Goal: Task Accomplishment & Management: Use online tool/utility

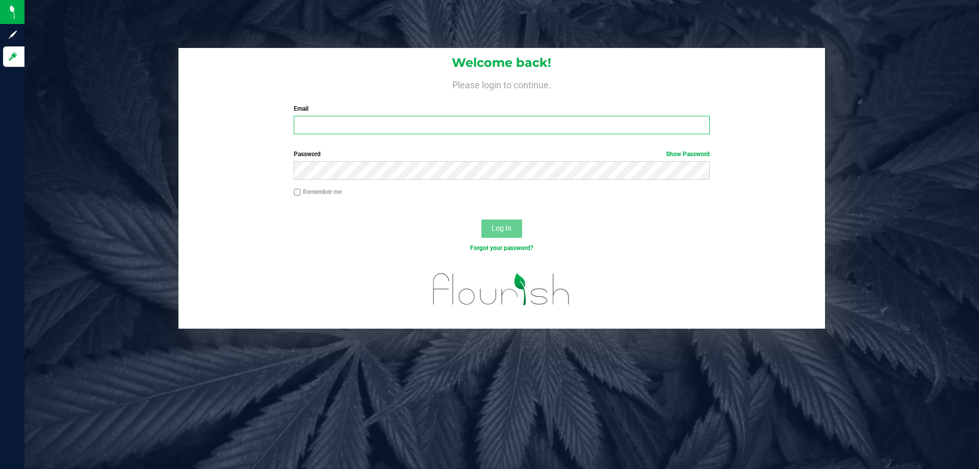
click at [414, 130] on input "Email" at bounding box center [502, 125] width 416 height 18
type input "[EMAIL_ADDRESS][DOMAIN_NAME]"
click at [481, 219] on button "Log In" at bounding box center [501, 228] width 41 height 18
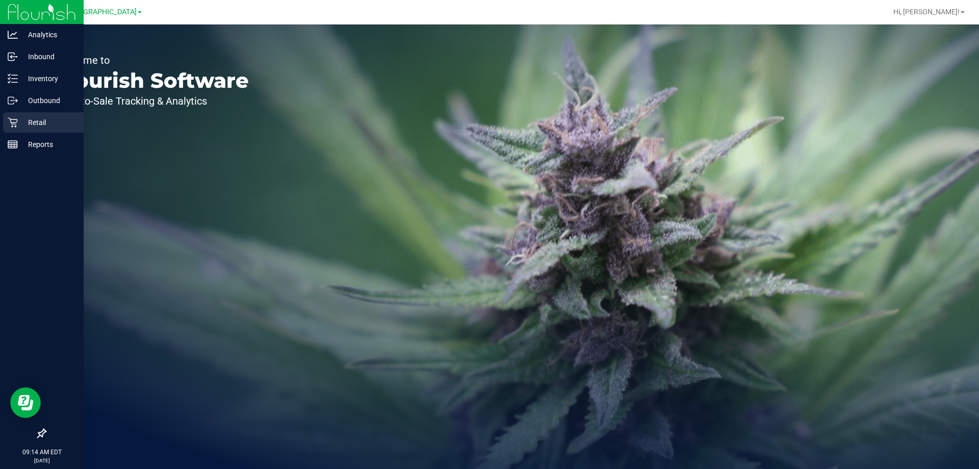
click at [33, 123] on p "Retail" at bounding box center [48, 122] width 61 height 12
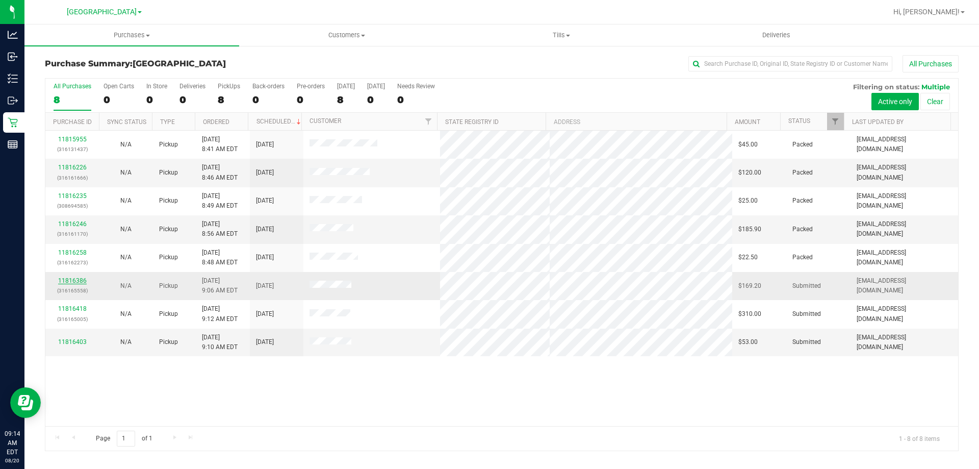
click at [67, 277] on link "11816386" at bounding box center [72, 280] width 29 height 7
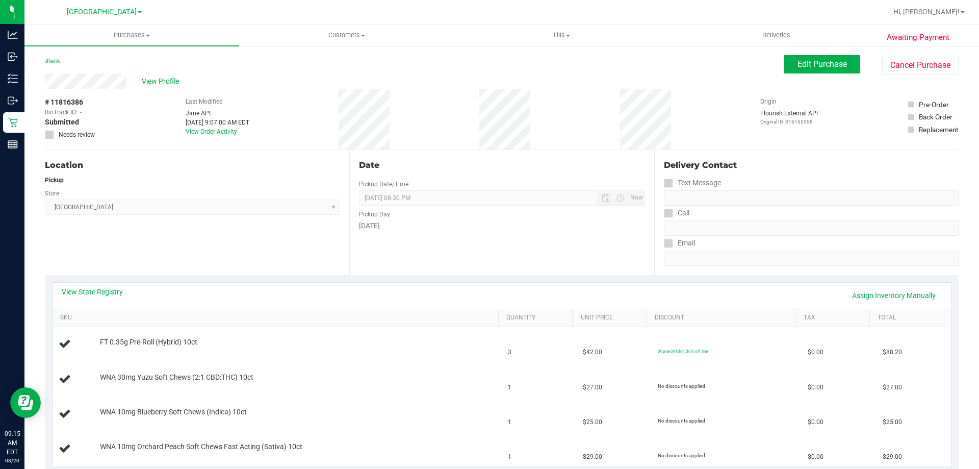
click at [491, 238] on div "Date Pickup Date/Time [DATE] Now [DATE] 08:30 PM Now Pickup Day [DATE]" at bounding box center [501, 212] width 304 height 125
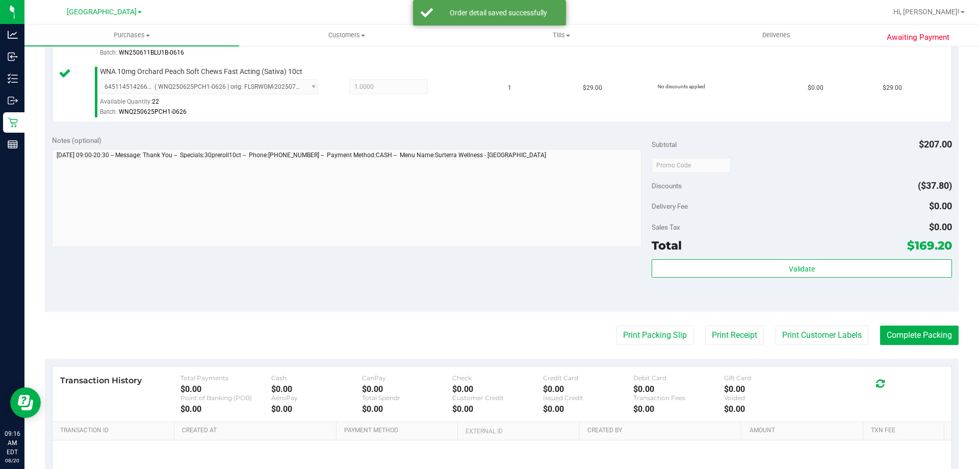
scroll to position [542, 0]
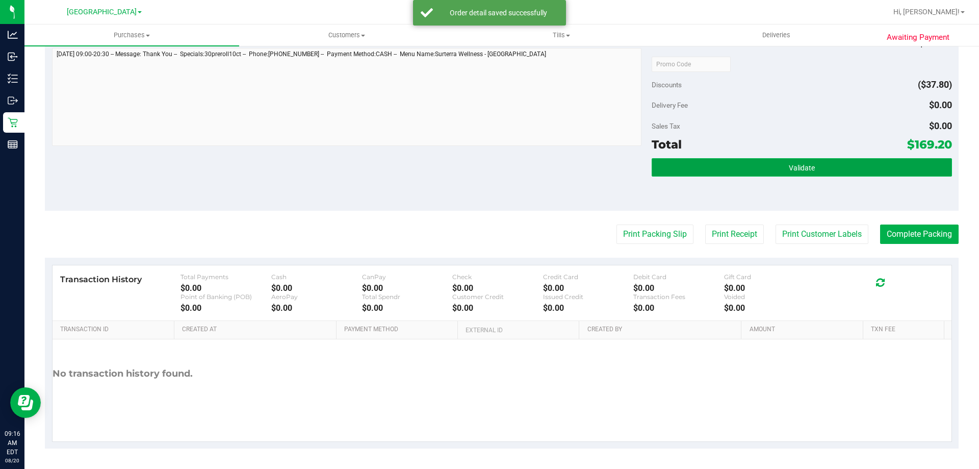
click at [753, 173] on button "Validate" at bounding box center [802, 167] width 300 height 18
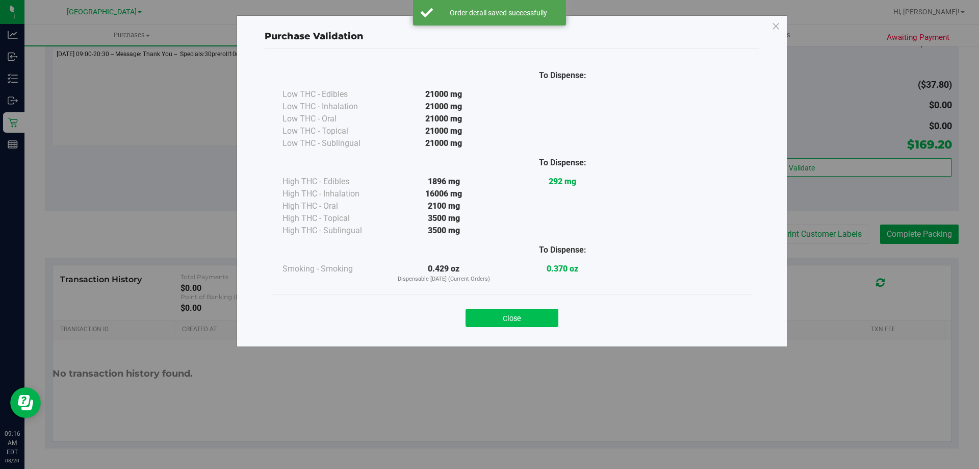
click at [530, 319] on button "Close" at bounding box center [512, 317] width 93 height 18
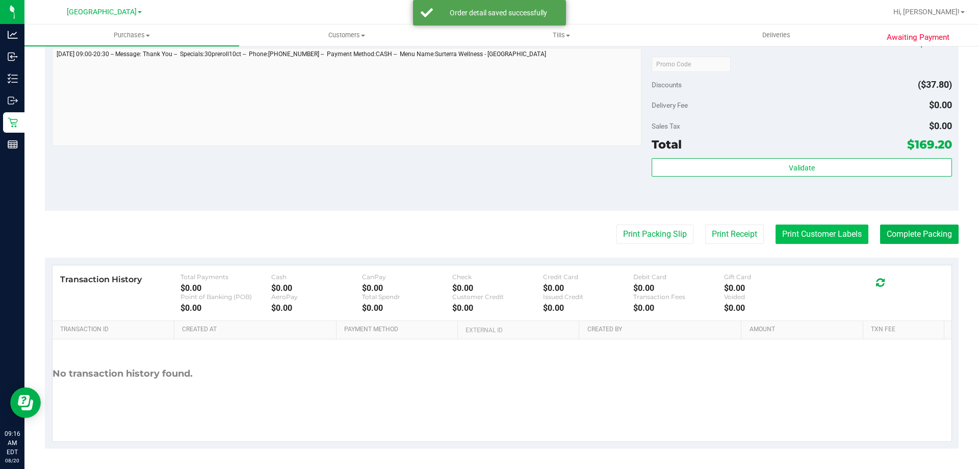
click at [796, 230] on button "Print Customer Labels" at bounding box center [822, 233] width 93 height 19
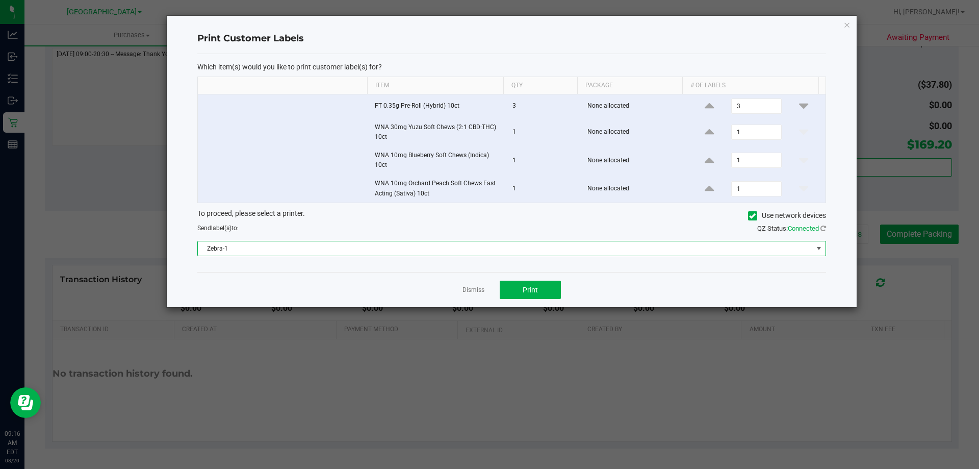
click at [418, 247] on span "Zebra-1" at bounding box center [505, 248] width 615 height 14
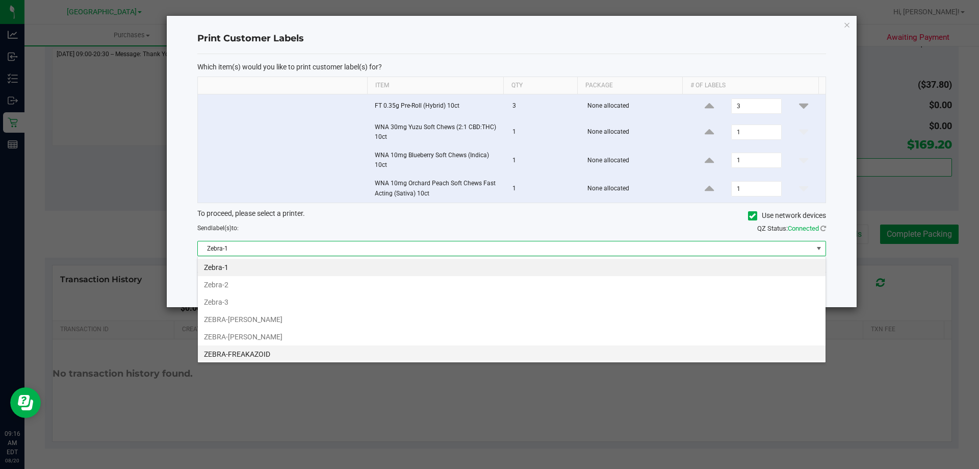
scroll to position [15, 628]
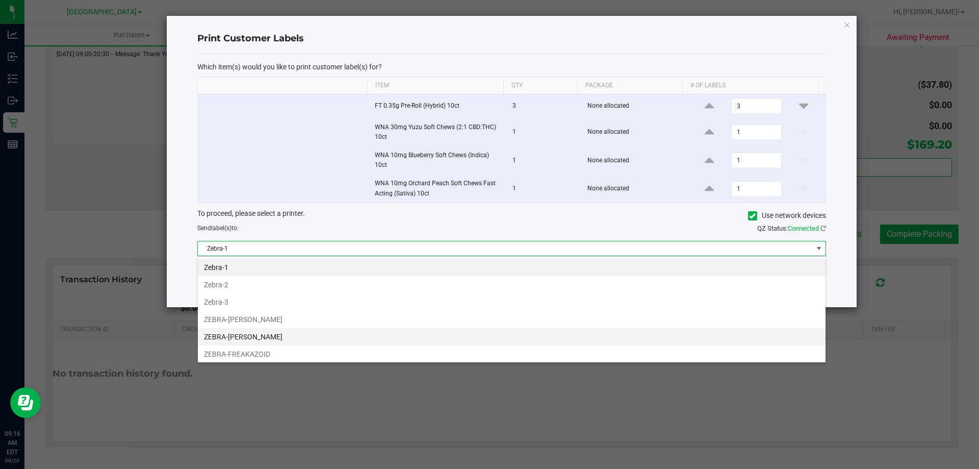
click at [285, 337] on li "ZEBRA-[PERSON_NAME]" at bounding box center [512, 336] width 628 height 17
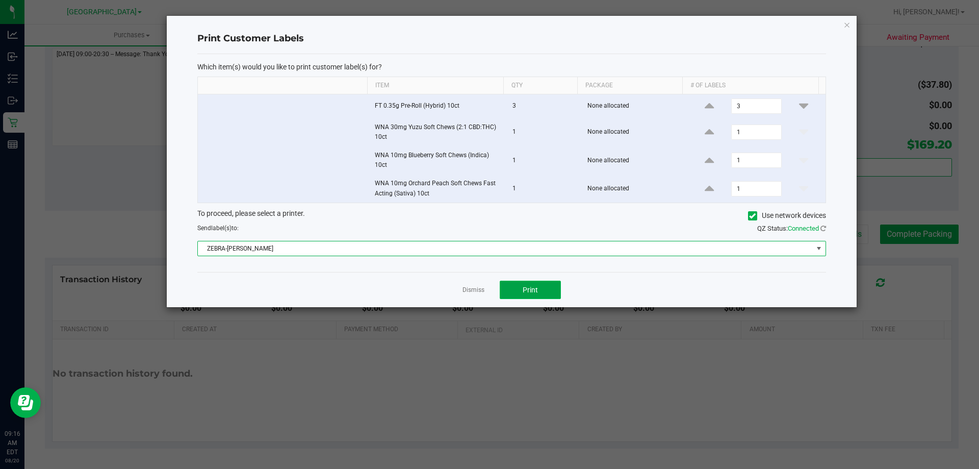
click at [516, 286] on button "Print" at bounding box center [530, 289] width 61 height 18
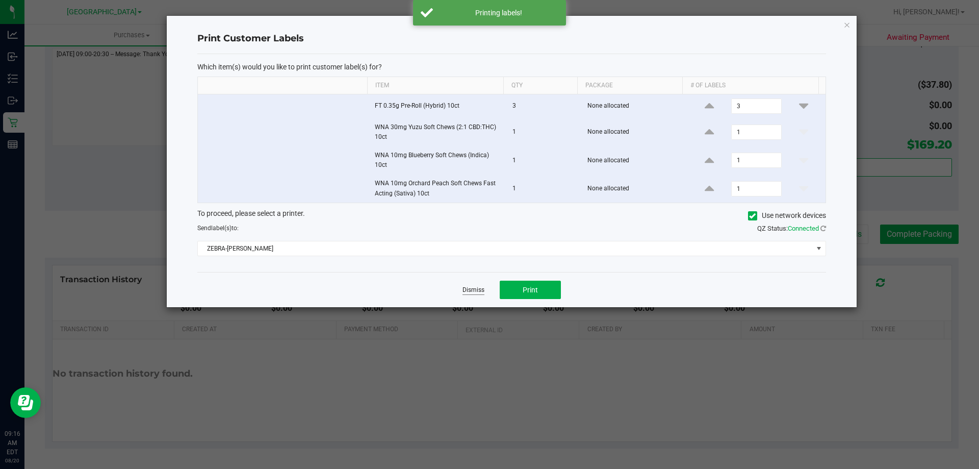
click at [469, 289] on link "Dismiss" at bounding box center [473, 290] width 22 height 9
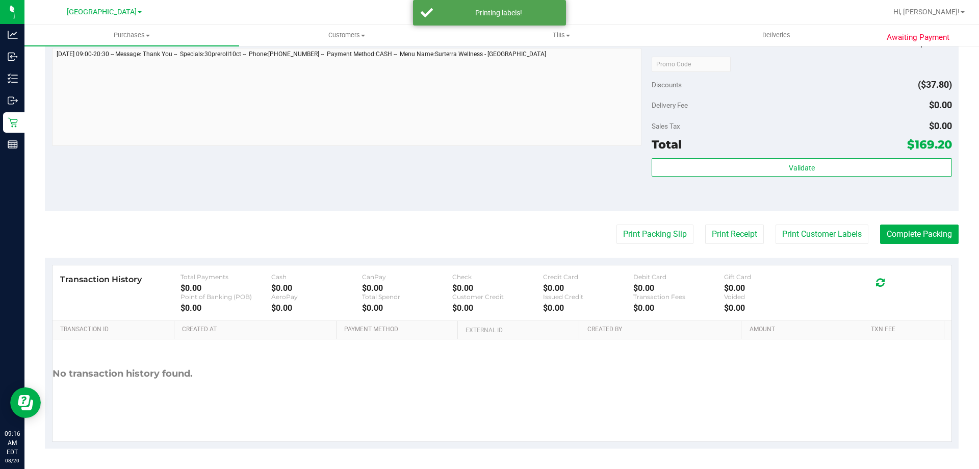
drag, startPoint x: 466, startPoint y: 165, endPoint x: 834, endPoint y: 193, distance: 368.7
click at [473, 163] on div "Notes (optional) Subtotal $207.00 Discounts ($37.80) Delivery Fee $0.00 Sales T…" at bounding box center [502, 119] width 914 height 184
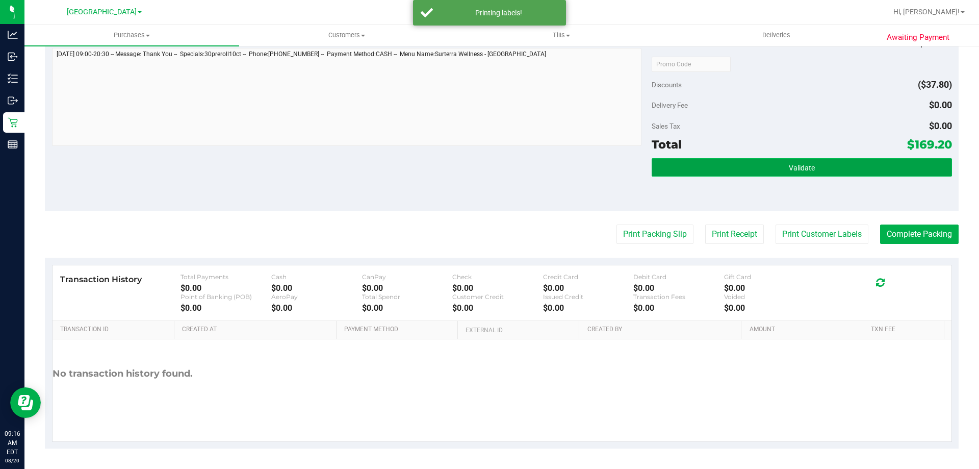
click at [777, 170] on button "Validate" at bounding box center [802, 167] width 300 height 18
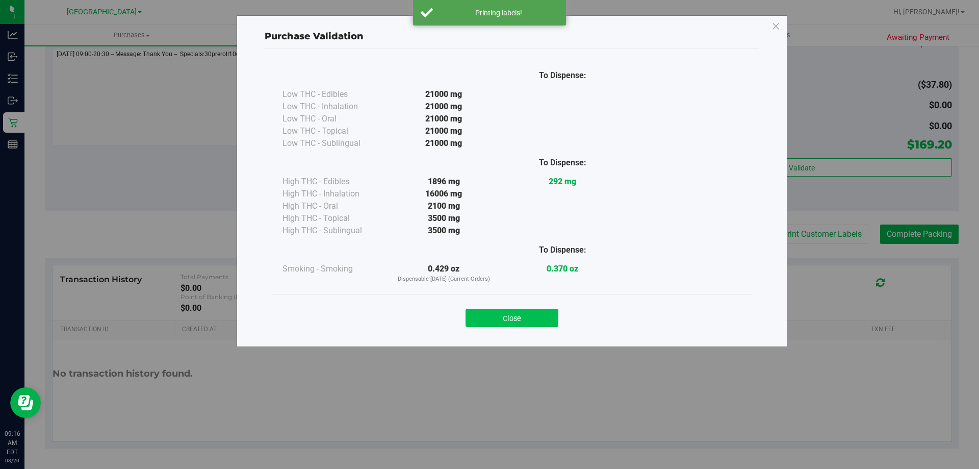
click at [543, 325] on button "Close" at bounding box center [512, 317] width 93 height 18
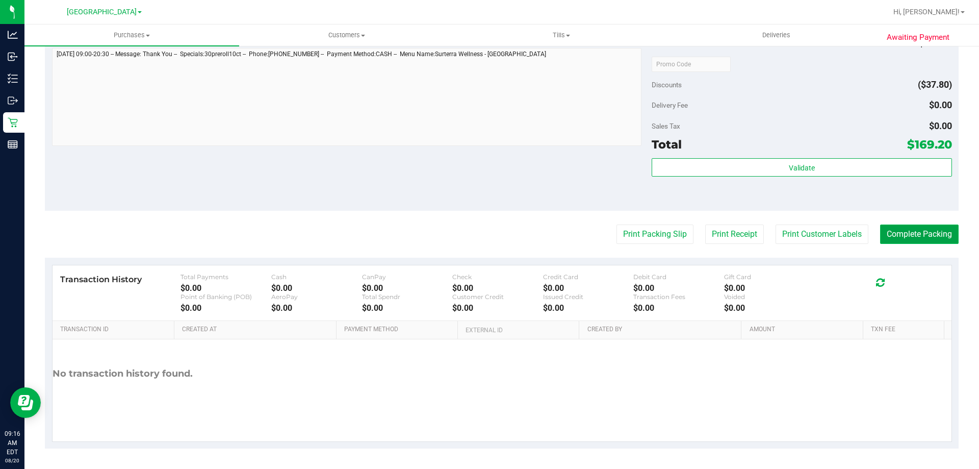
click at [894, 228] on button "Complete Packing" at bounding box center [919, 233] width 79 height 19
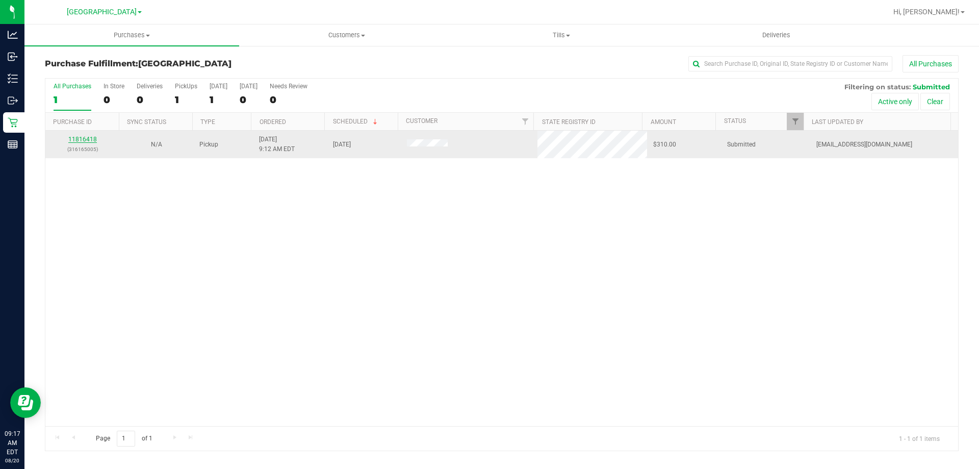
click at [90, 142] on link "11816418" at bounding box center [82, 139] width 29 height 7
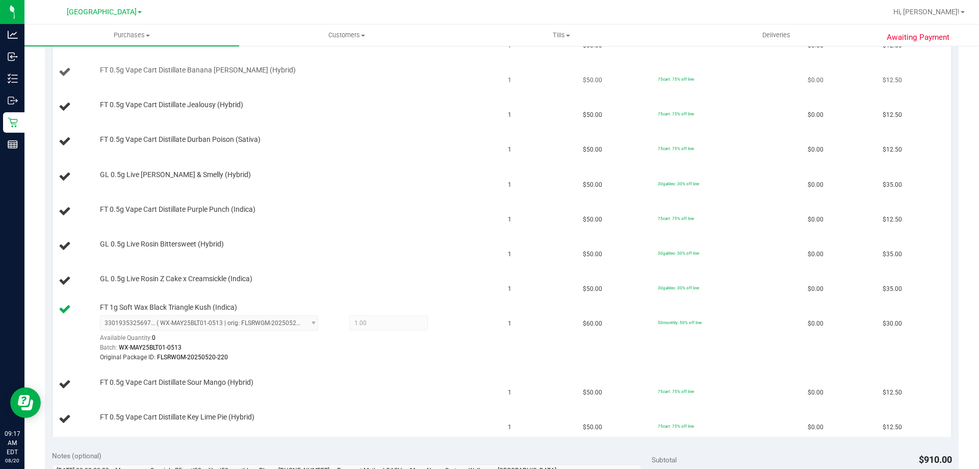
scroll to position [357, 0]
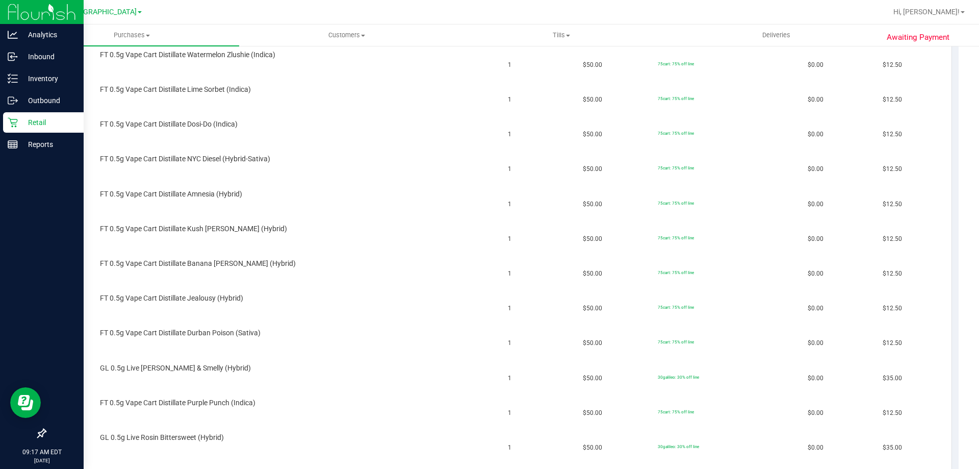
click at [37, 124] on p "Retail" at bounding box center [48, 122] width 61 height 12
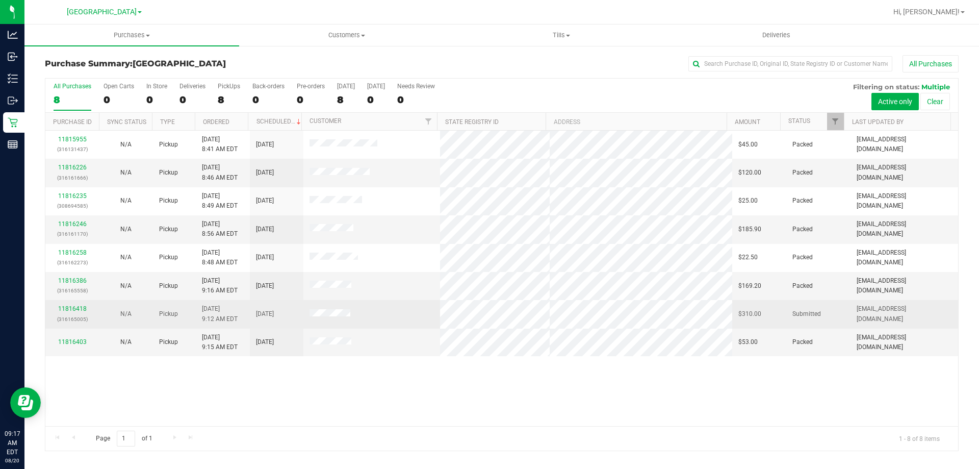
click at [73, 304] on div "11816418 (316165005)" at bounding box center [71, 313] width 41 height 19
click at [76, 309] on link "11816418" at bounding box center [72, 308] width 29 height 7
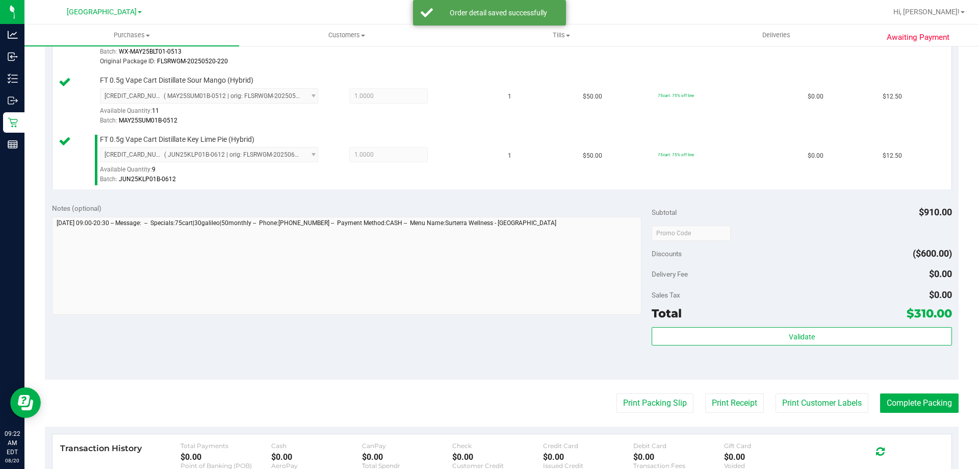
scroll to position [1377, 0]
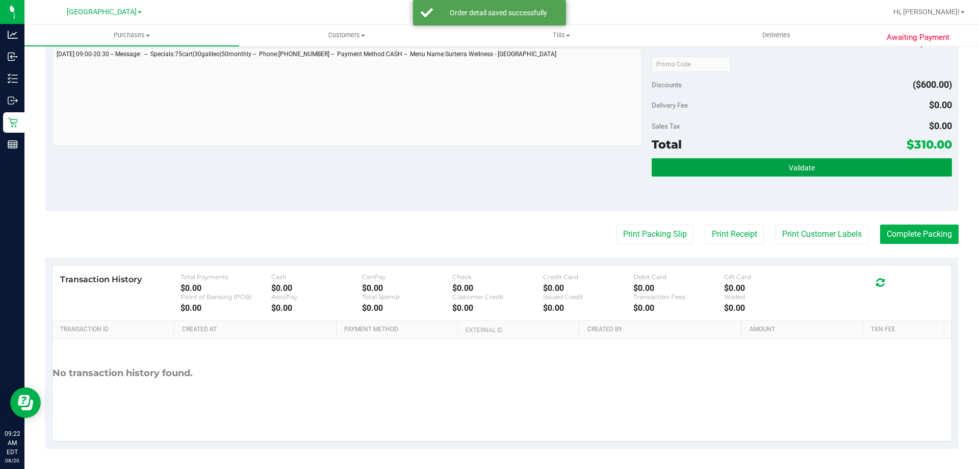
click at [750, 166] on button "Validate" at bounding box center [802, 167] width 300 height 18
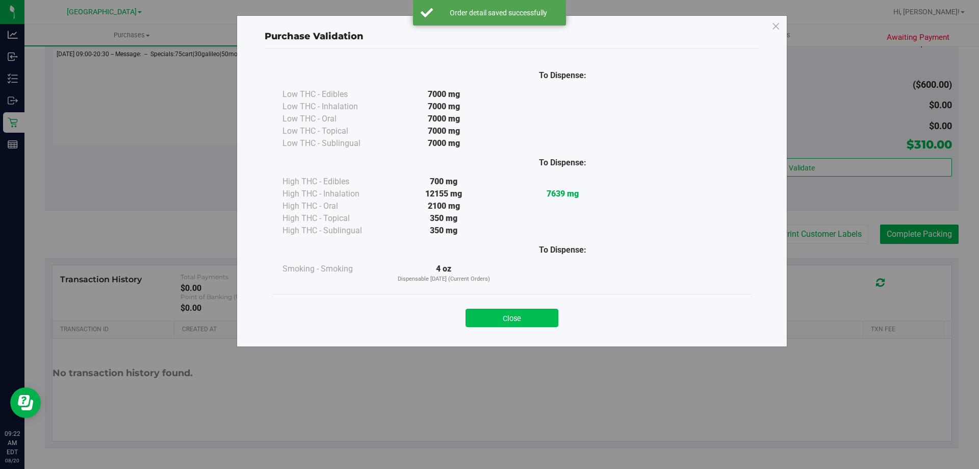
click at [510, 316] on button "Close" at bounding box center [512, 317] width 93 height 18
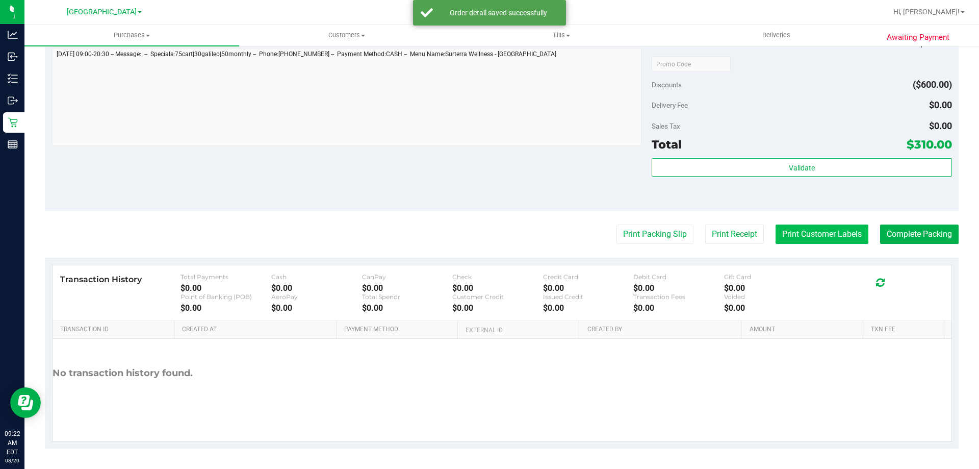
click at [823, 239] on button "Print Customer Labels" at bounding box center [822, 233] width 93 height 19
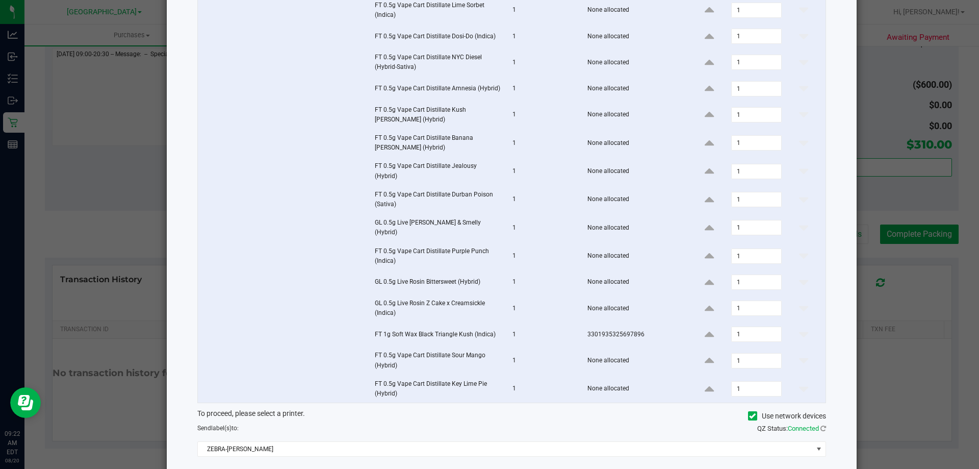
scroll to position [237, 0]
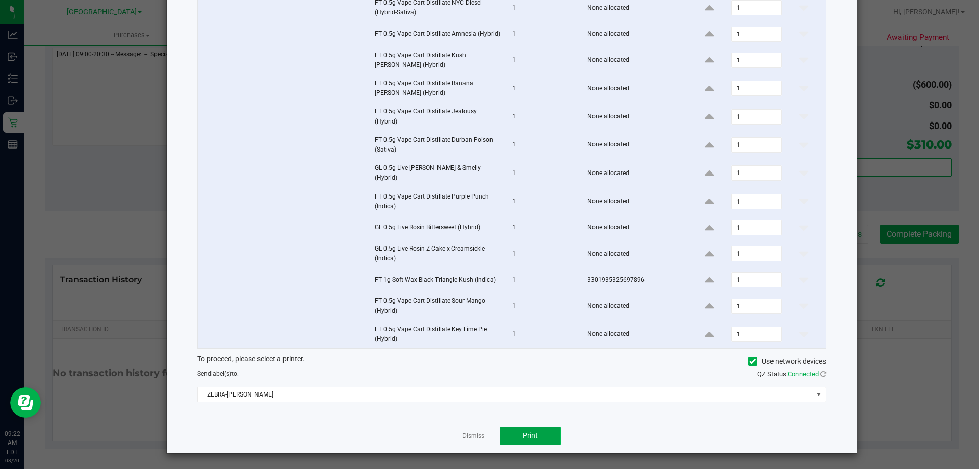
click at [535, 444] on button "Print" at bounding box center [530, 435] width 61 height 18
click at [472, 434] on link "Dismiss" at bounding box center [473, 435] width 22 height 9
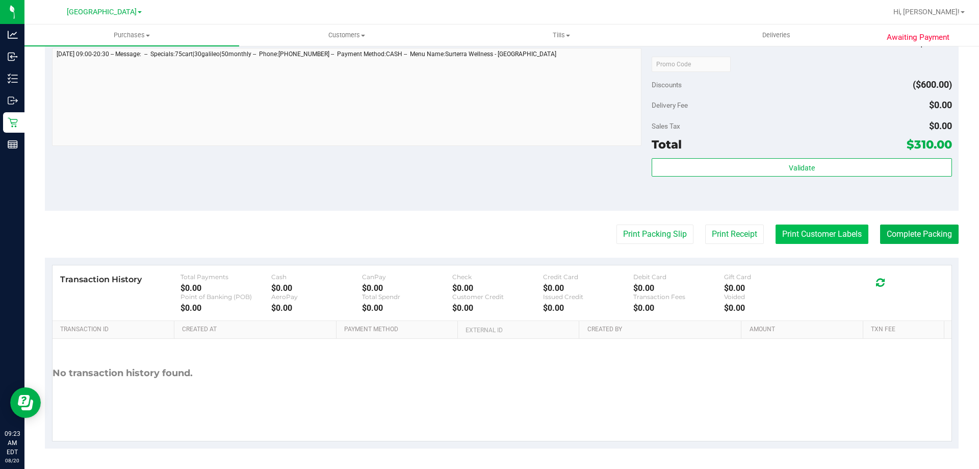
click at [809, 240] on button "Print Customer Labels" at bounding box center [822, 233] width 93 height 19
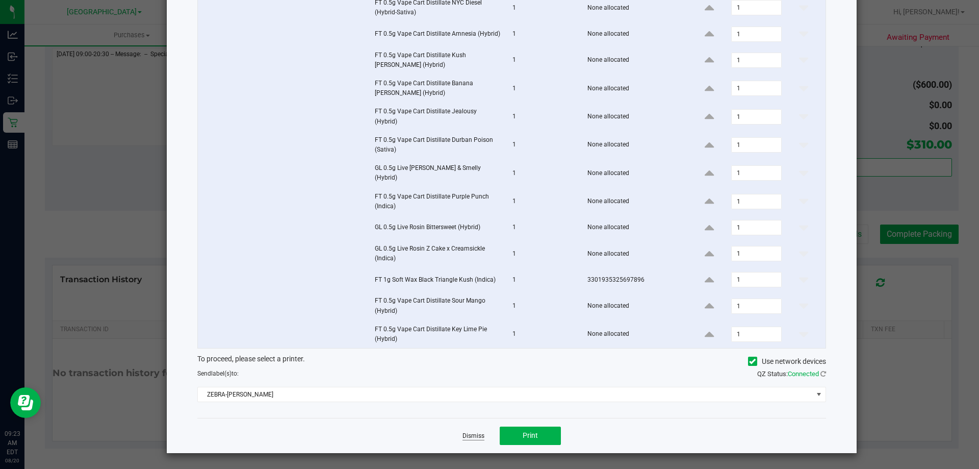
click at [470, 436] on link "Dismiss" at bounding box center [473, 435] width 22 height 9
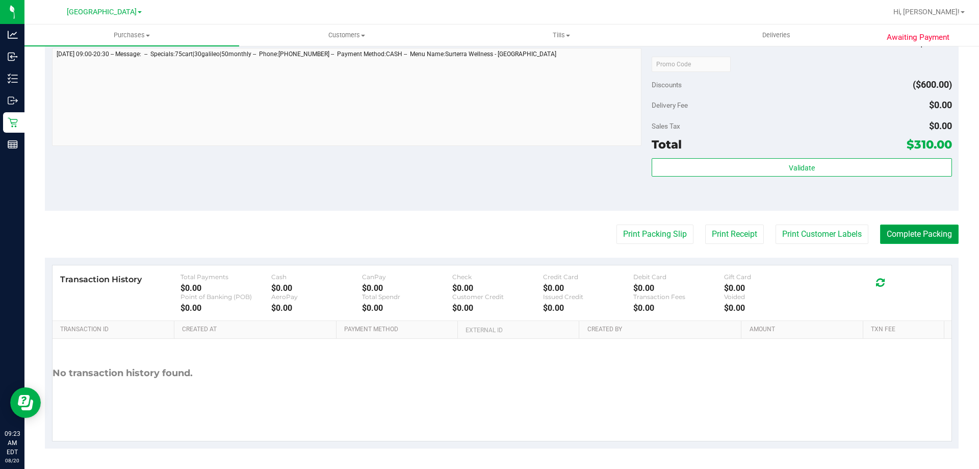
click at [898, 236] on button "Complete Packing" at bounding box center [919, 233] width 79 height 19
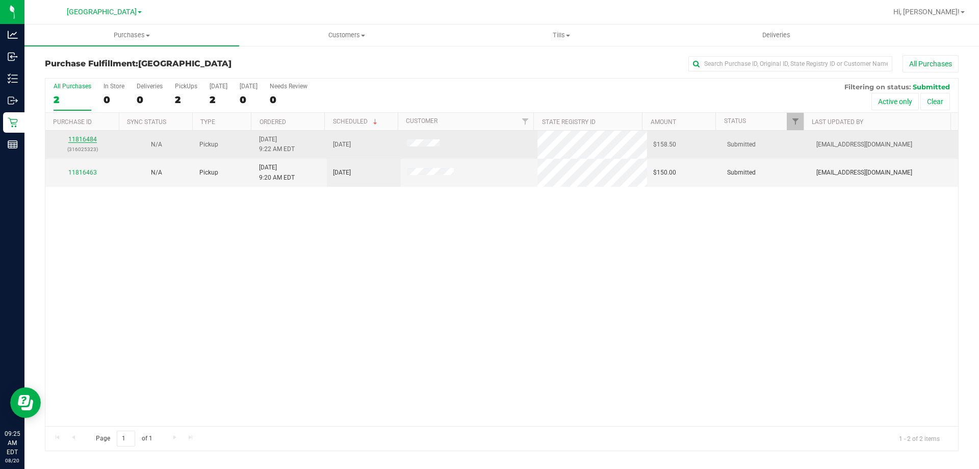
click at [90, 138] on link "11816484" at bounding box center [82, 139] width 29 height 7
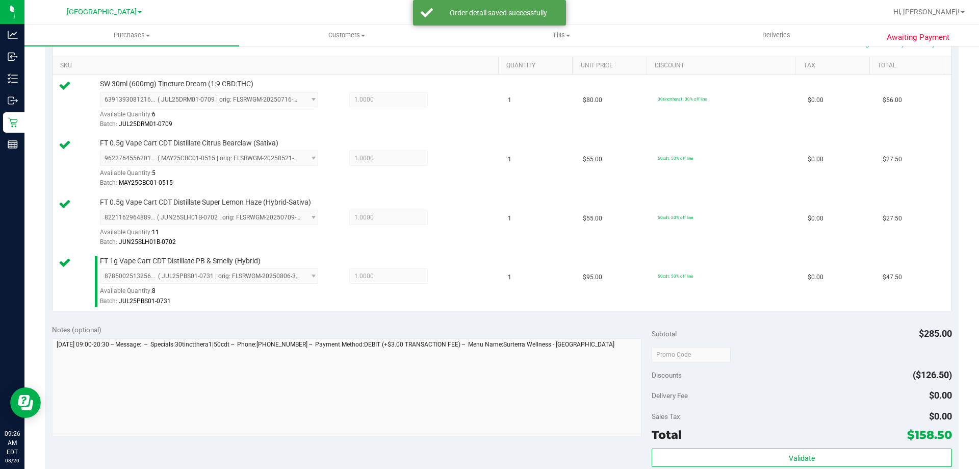
scroll to position [357, 0]
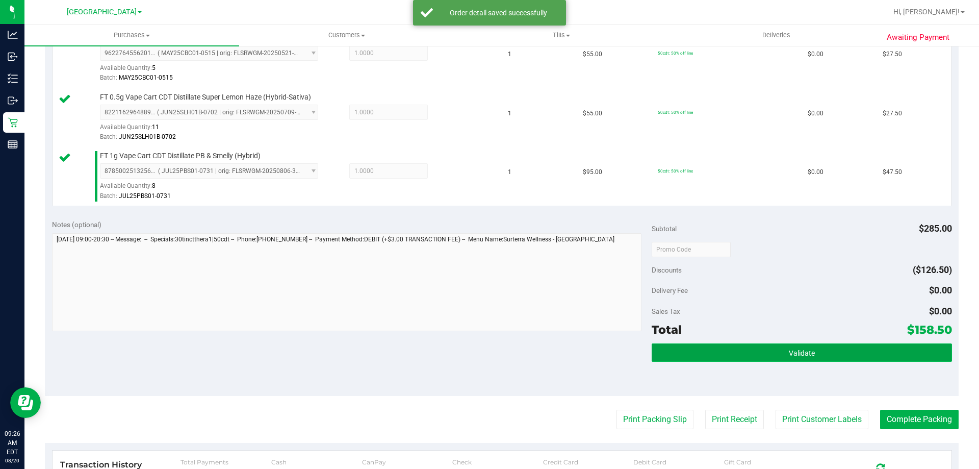
click at [793, 357] on button "Validate" at bounding box center [802, 352] width 300 height 18
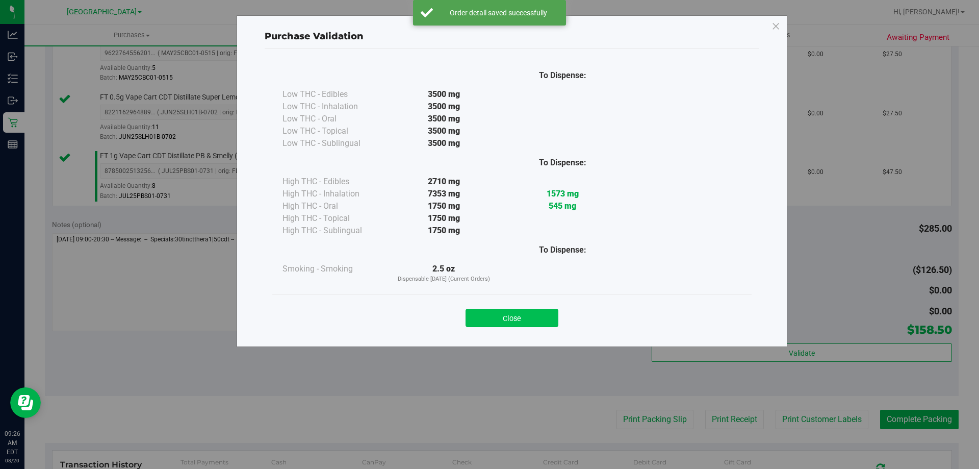
click at [510, 319] on button "Close" at bounding box center [512, 317] width 93 height 18
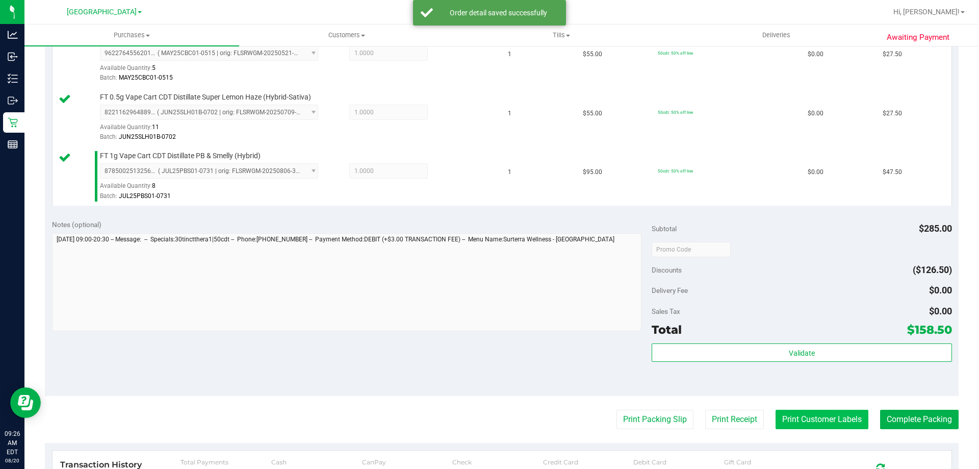
click at [796, 415] on button "Print Customer Labels" at bounding box center [822, 418] width 93 height 19
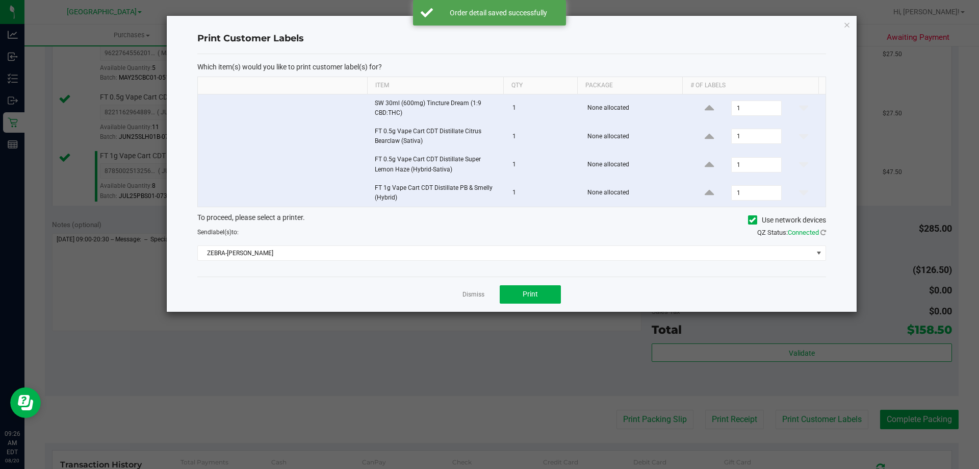
click at [521, 276] on div "Which item(s) would you like to print customer label(s) for? Item Qty Package #…" at bounding box center [511, 165] width 629 height 222
click at [512, 297] on button "Print" at bounding box center [530, 294] width 61 height 18
click at [473, 292] on link "Dismiss" at bounding box center [473, 294] width 22 height 9
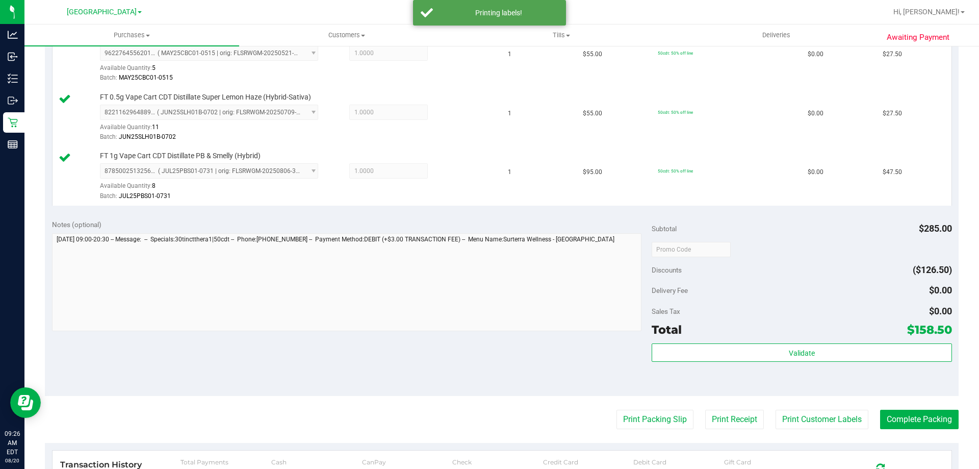
drag, startPoint x: 470, startPoint y: 345, endPoint x: 558, endPoint y: 338, distance: 88.5
click at [487, 340] on div "Notes (optional) Subtotal $285.00 Discounts ($126.50) Delivery Fee $0.00 Sales …" at bounding box center [502, 304] width 914 height 184
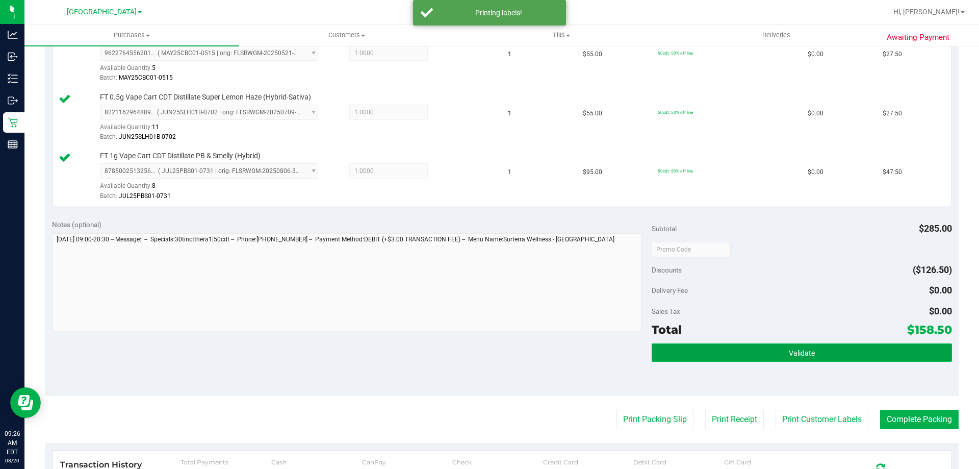
click at [693, 353] on button "Validate" at bounding box center [802, 352] width 300 height 18
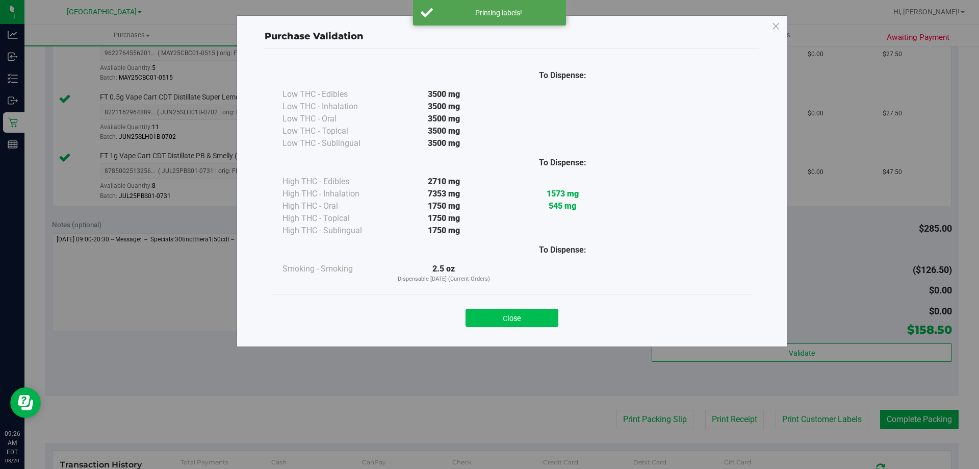
click at [526, 315] on button "Close" at bounding box center [512, 317] width 93 height 18
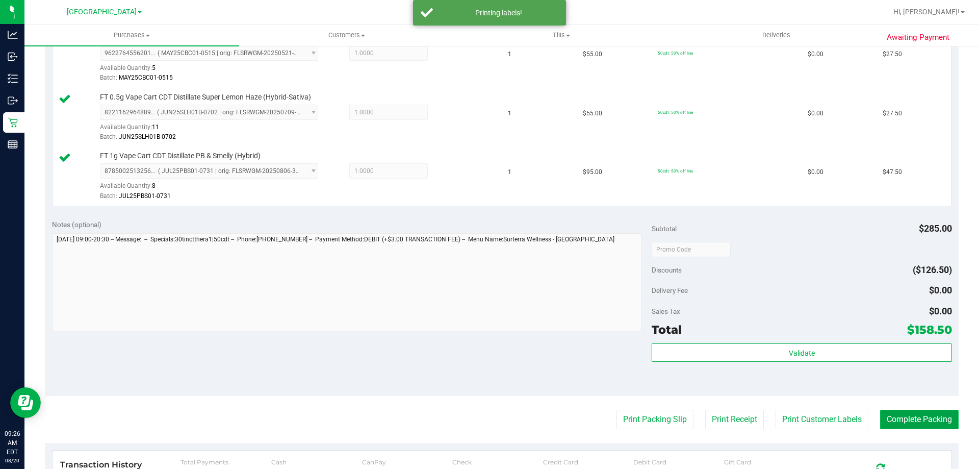
click at [899, 411] on button "Complete Packing" at bounding box center [919, 418] width 79 height 19
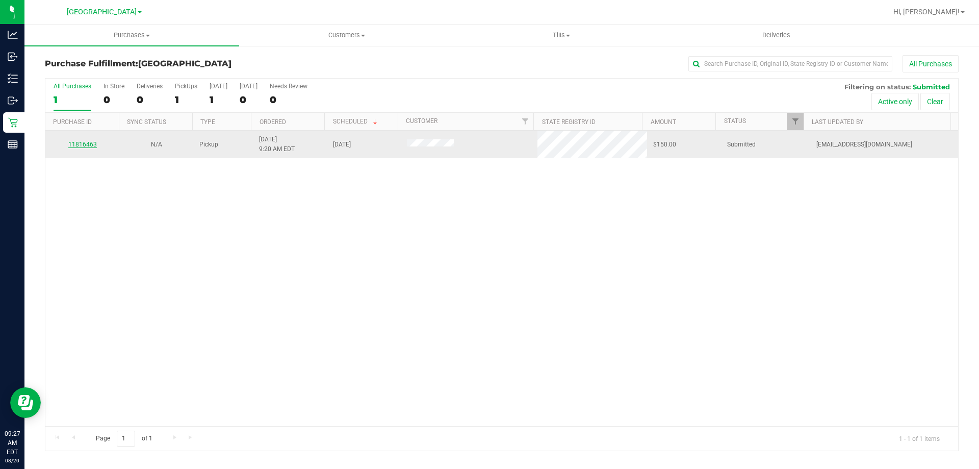
click at [81, 145] on link "11816463" at bounding box center [82, 144] width 29 height 7
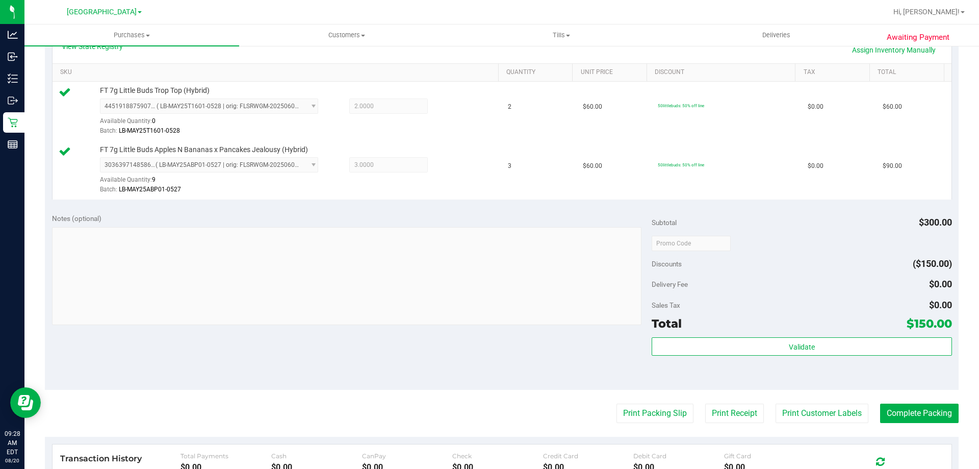
scroll to position [357, 0]
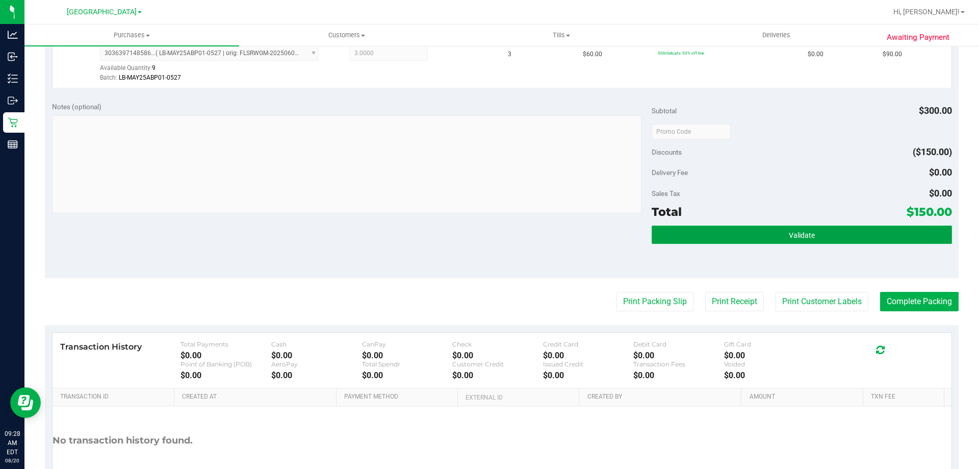
click at [805, 239] on button "Validate" at bounding box center [802, 234] width 300 height 18
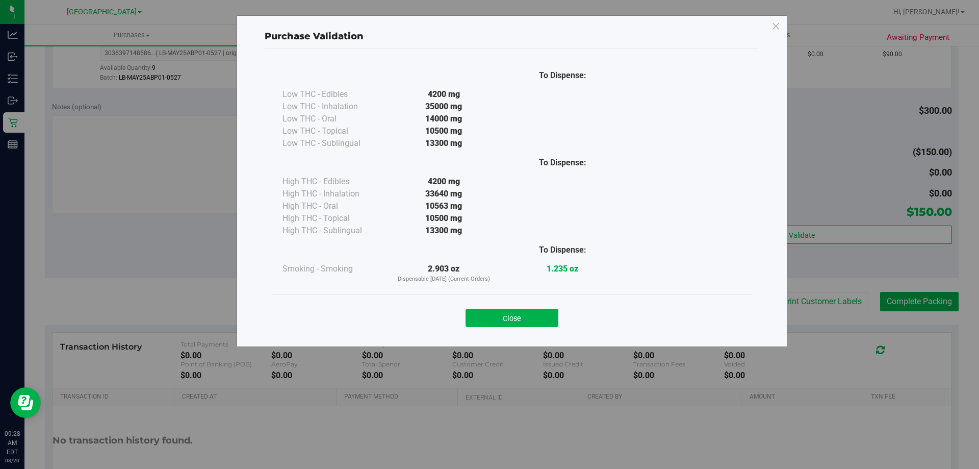
drag, startPoint x: 491, startPoint y: 321, endPoint x: 701, endPoint y: 303, distance: 211.3
click at [492, 321] on button "Close" at bounding box center [512, 317] width 93 height 18
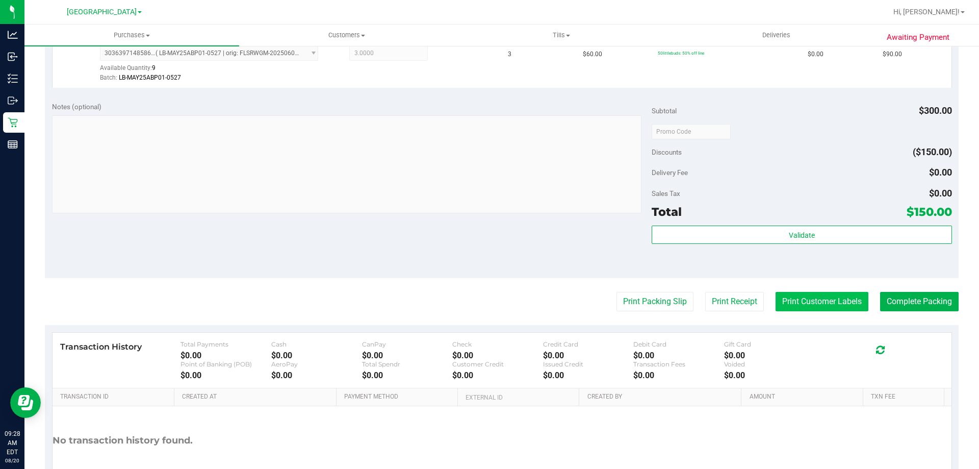
click at [782, 310] on button "Print Customer Labels" at bounding box center [822, 301] width 93 height 19
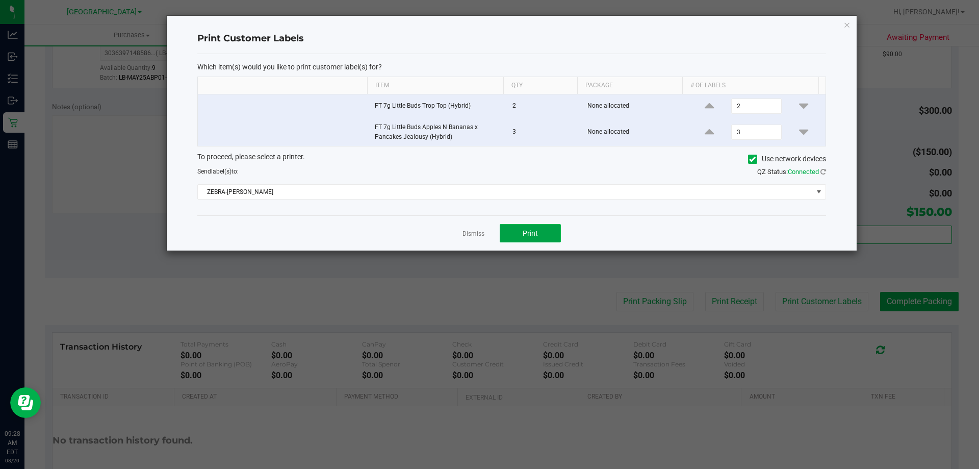
click at [517, 229] on button "Print" at bounding box center [530, 233] width 61 height 18
click at [466, 232] on link "Dismiss" at bounding box center [473, 233] width 22 height 9
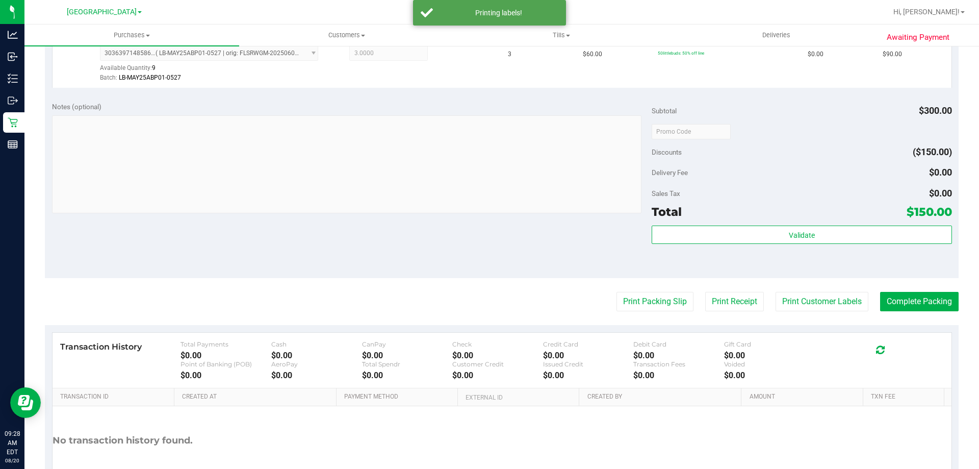
drag, startPoint x: 456, startPoint y: 229, endPoint x: 713, endPoint y: 224, distance: 256.5
click at [488, 224] on div "Notes (optional) Subtotal $300.00 Discounts ($150.00) Delivery Fee $0.00 Sales …" at bounding box center [502, 186] width 914 height 184
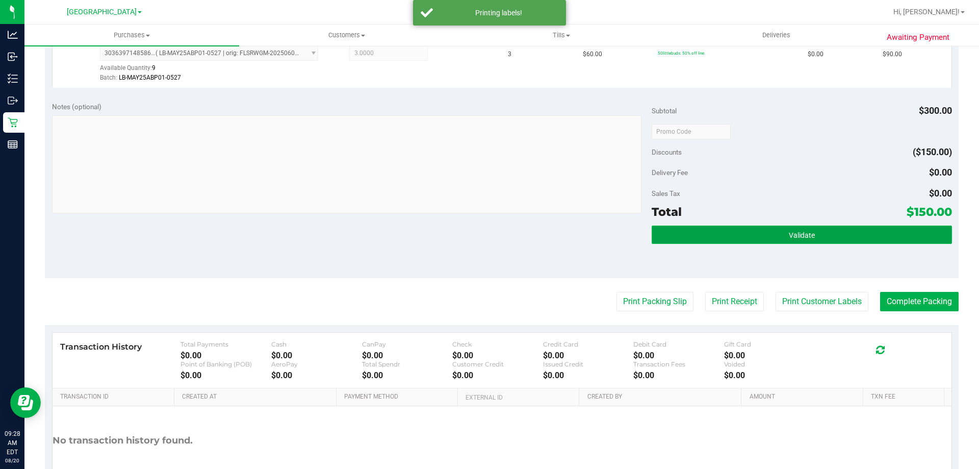
click at [713, 225] on button "Validate" at bounding box center [802, 234] width 300 height 18
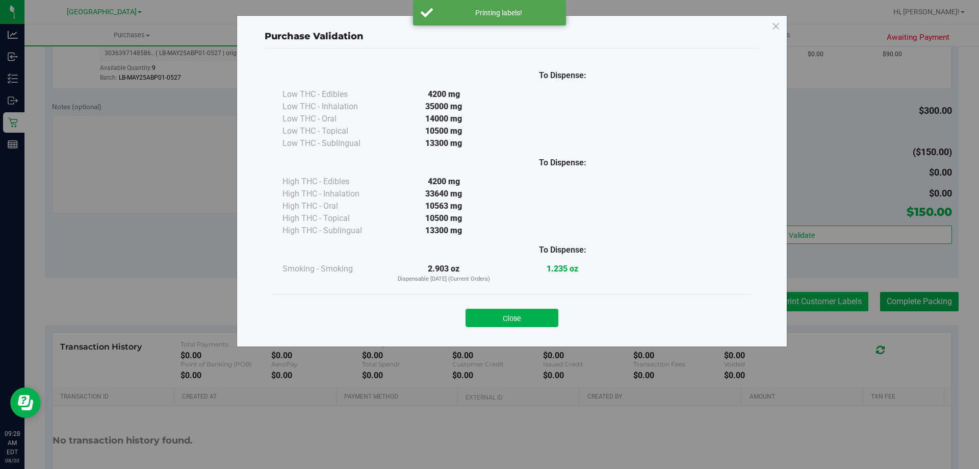
drag, startPoint x: 478, startPoint y: 318, endPoint x: 826, endPoint y: 307, distance: 348.4
click at [478, 318] on button "Close" at bounding box center [512, 317] width 93 height 18
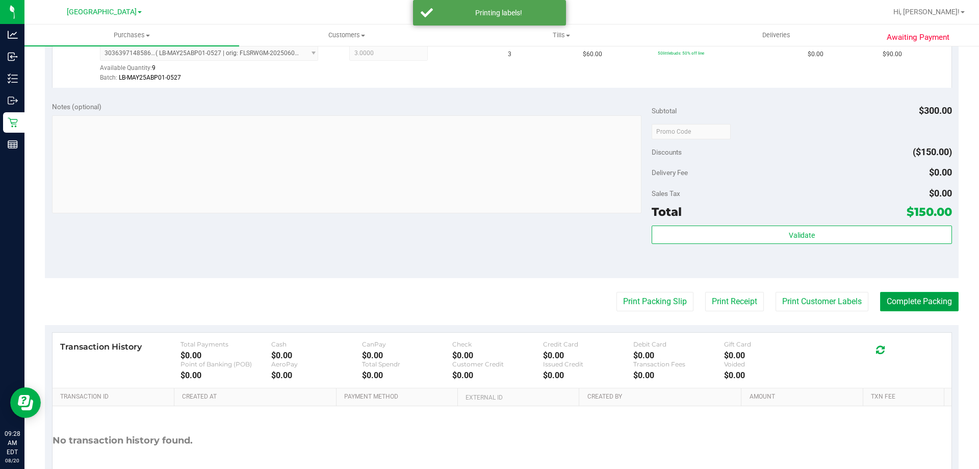
click at [892, 299] on button "Complete Packing" at bounding box center [919, 301] width 79 height 19
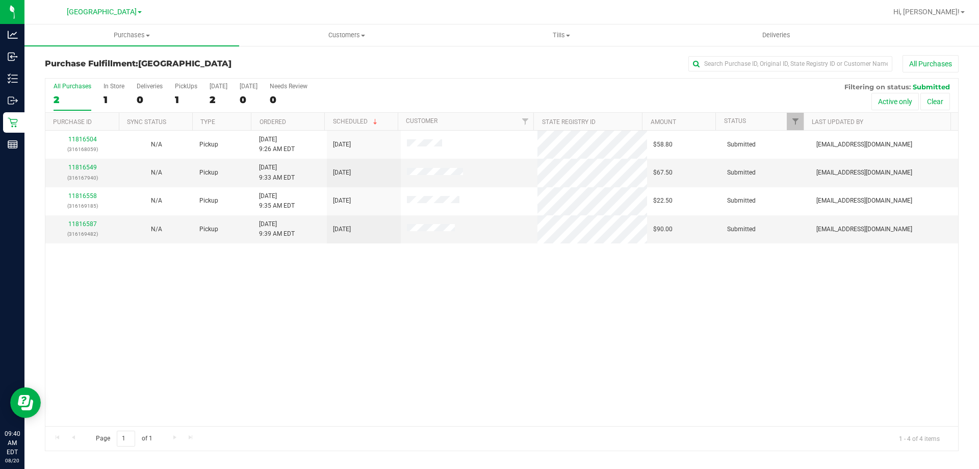
click at [241, 421] on div "11816504 (316168059) N/A Pickup [DATE] 9:26 AM EDT 8/20/2025 $58.80 Submitted […" at bounding box center [501, 278] width 913 height 295
click at [201, 357] on div "11816504 (316168059) N/A Pickup [DATE] 9:26 AM EDT 8/20/2025 $58.80 Submitted […" at bounding box center [501, 278] width 913 height 295
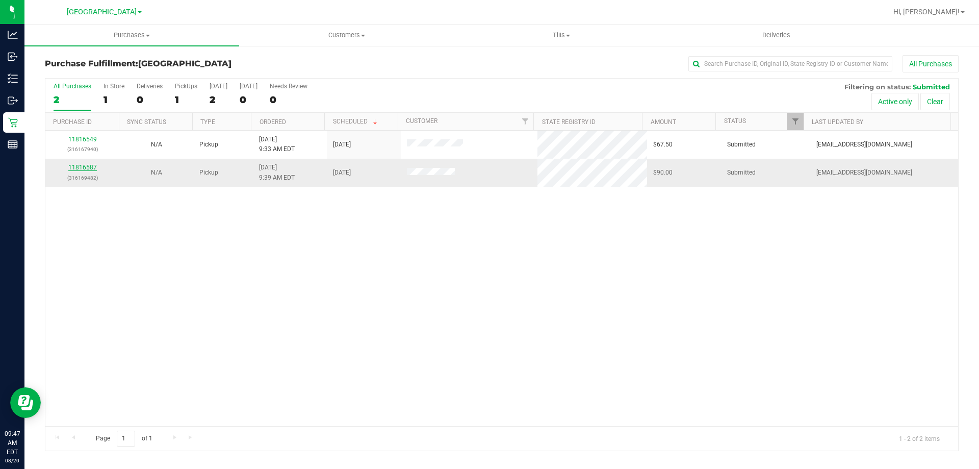
click at [94, 166] on link "11816587" at bounding box center [82, 167] width 29 height 7
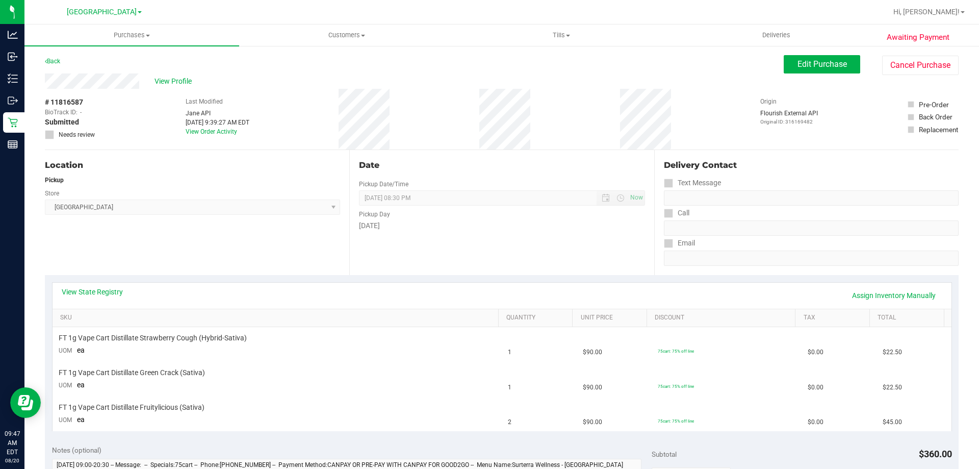
drag, startPoint x: 408, startPoint y: 238, endPoint x: 409, endPoint y: 250, distance: 12.3
click at [408, 239] on div "Date Pickup Date/Time [DATE] Now [DATE] 08:30 PM Now Pickup Day [DATE]" at bounding box center [501, 212] width 304 height 125
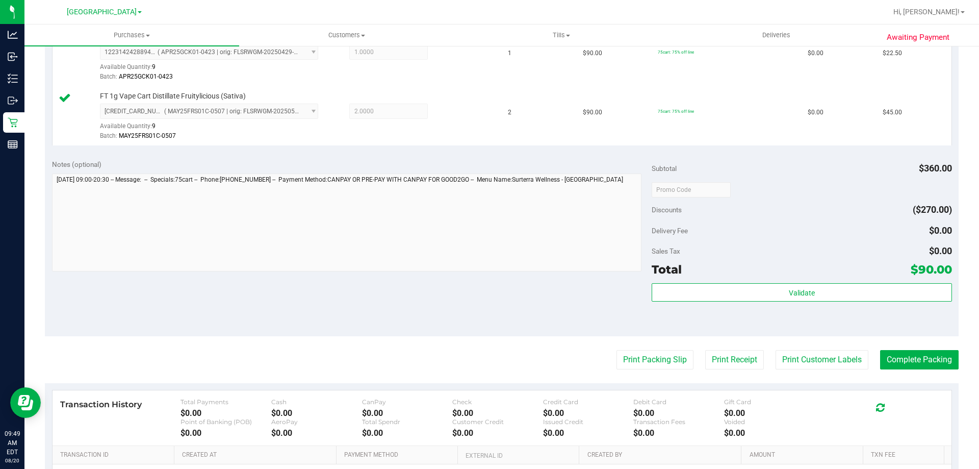
scroll to position [408, 0]
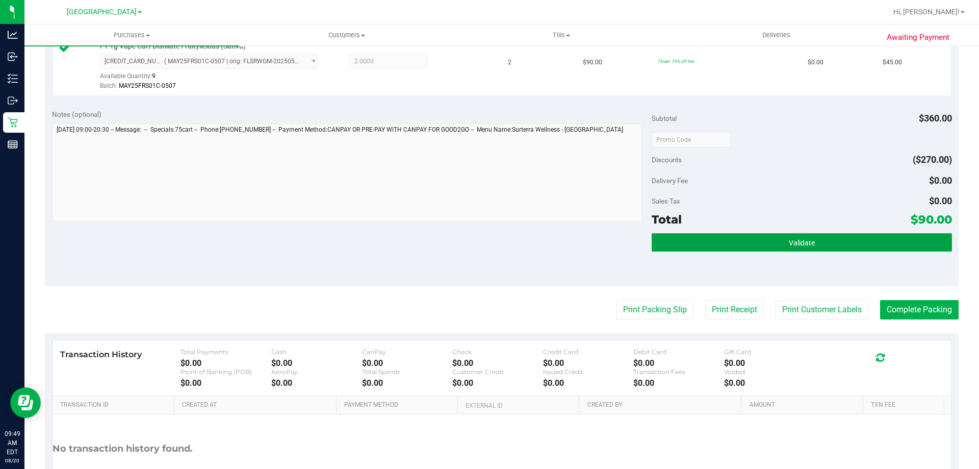
click at [792, 242] on span "Validate" at bounding box center [802, 243] width 26 height 8
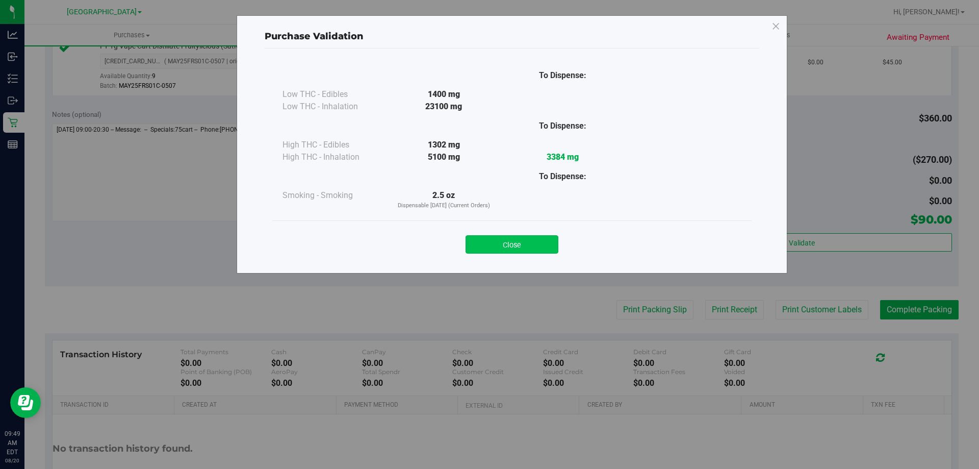
click at [532, 252] on button "Close" at bounding box center [512, 244] width 93 height 18
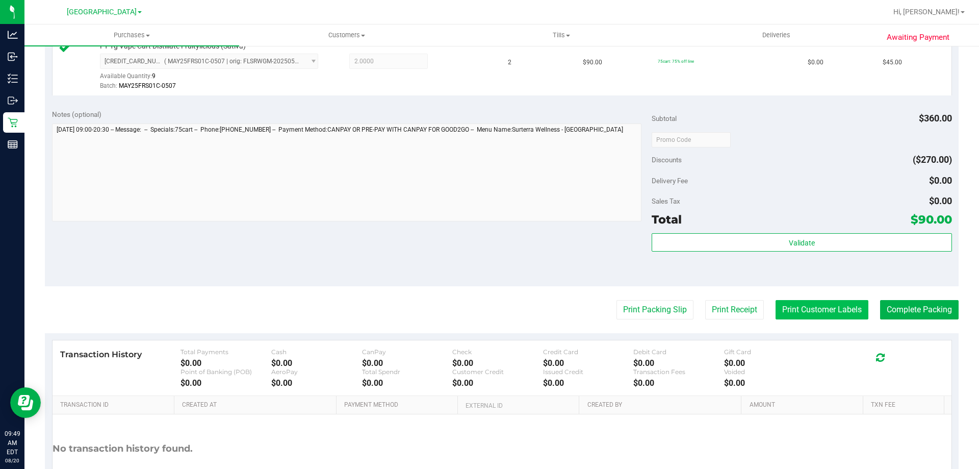
click at [792, 316] on button "Print Customer Labels" at bounding box center [822, 309] width 93 height 19
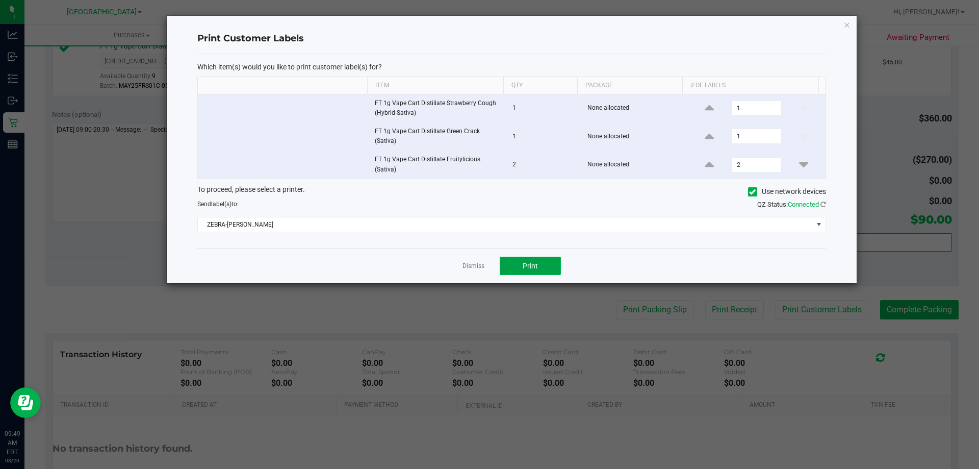
click at [523, 266] on span "Print" at bounding box center [530, 266] width 15 height 8
drag, startPoint x: 472, startPoint y: 266, endPoint x: 389, endPoint y: 204, distance: 103.5
click at [471, 266] on link "Dismiss" at bounding box center [473, 266] width 22 height 9
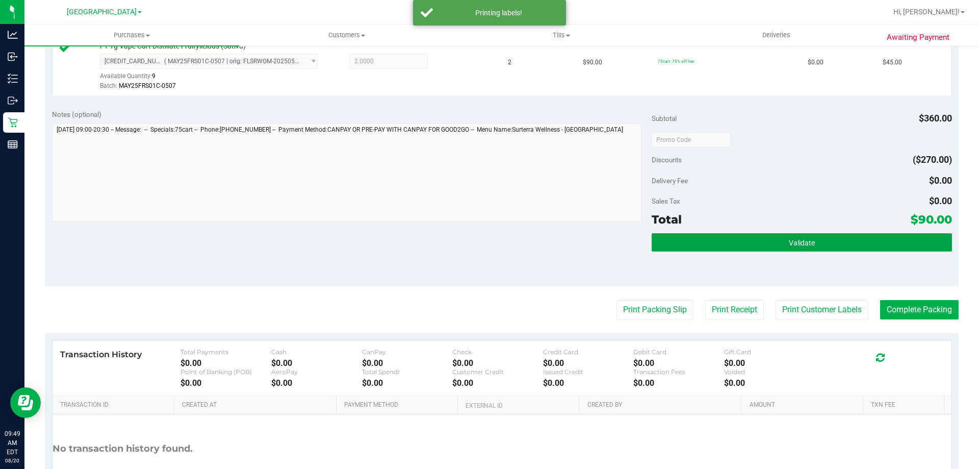
click at [789, 244] on span "Validate" at bounding box center [802, 243] width 26 height 8
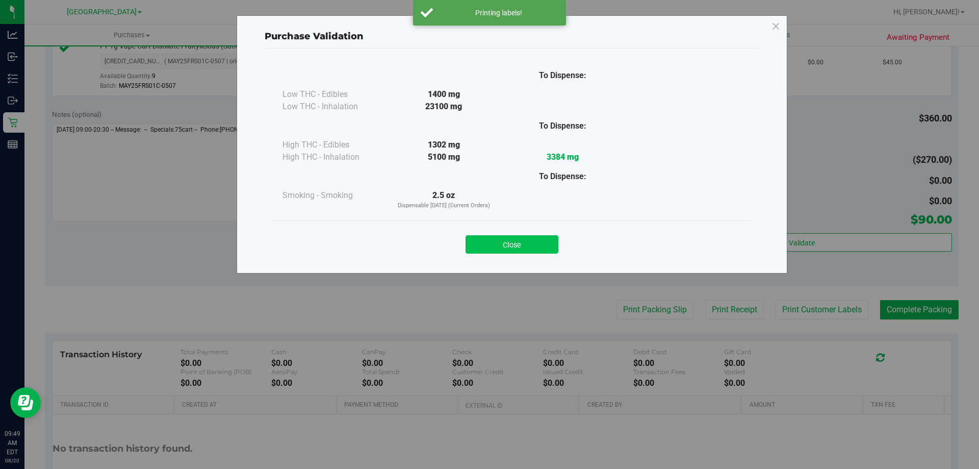
click at [502, 240] on button "Close" at bounding box center [512, 244] width 93 height 18
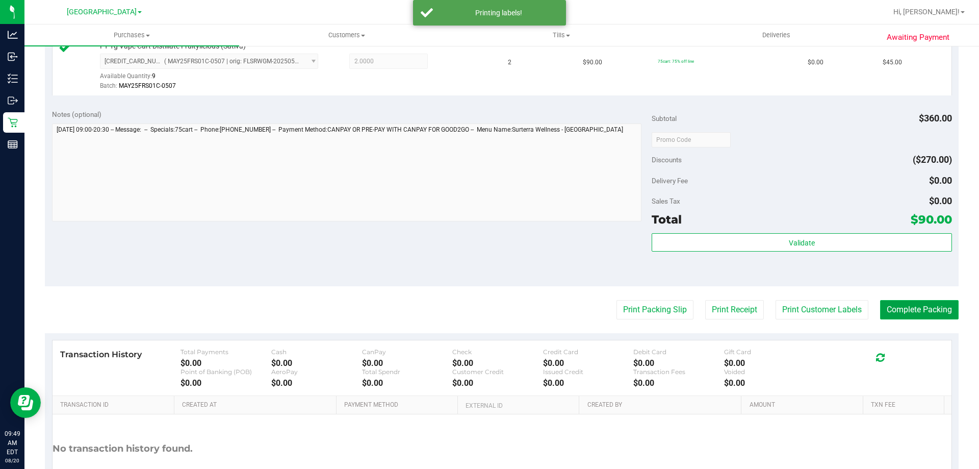
click at [929, 304] on button "Complete Packing" at bounding box center [919, 309] width 79 height 19
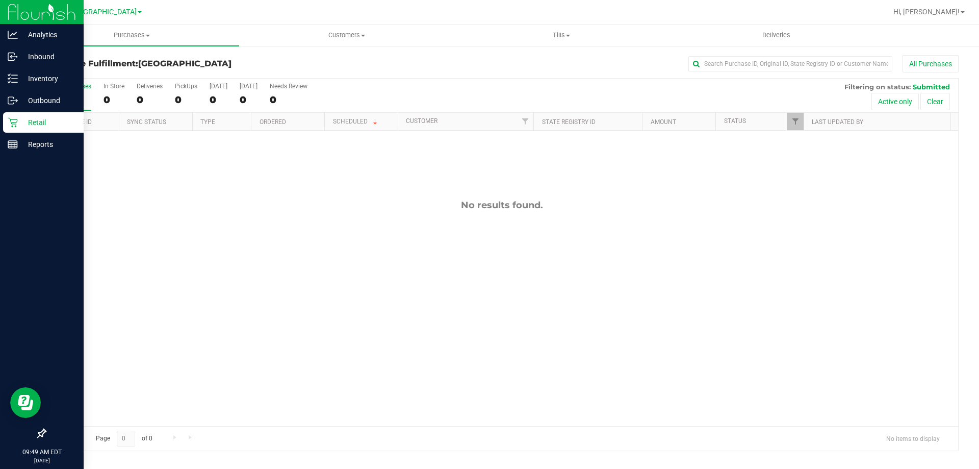
click at [13, 124] on icon at bounding box center [13, 123] width 10 height 10
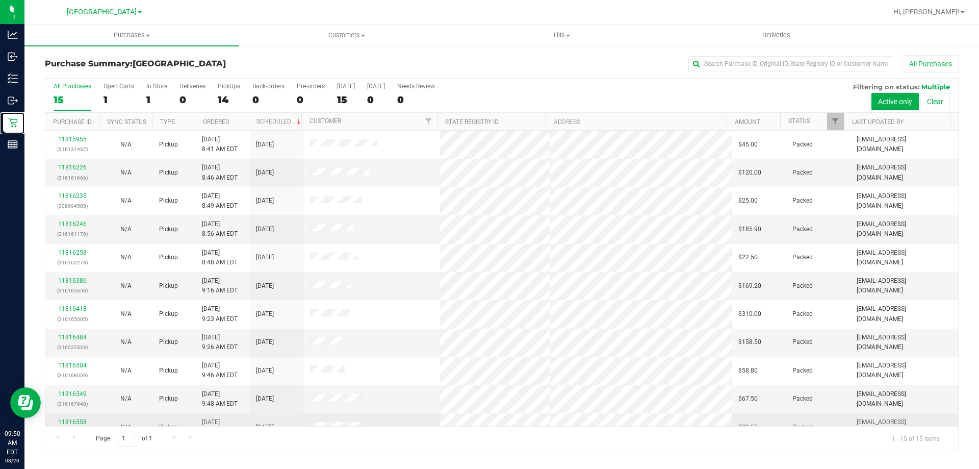
scroll to position [128, 0]
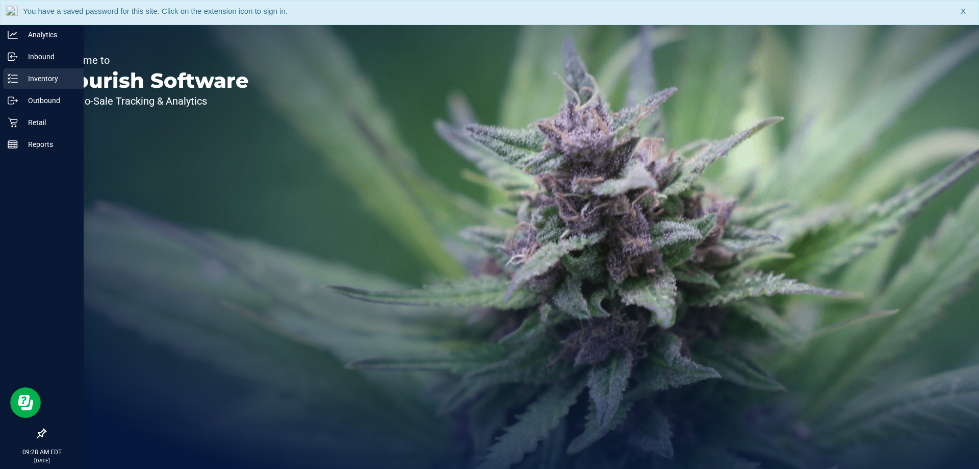
click at [45, 79] on p "Inventory" at bounding box center [48, 78] width 61 height 12
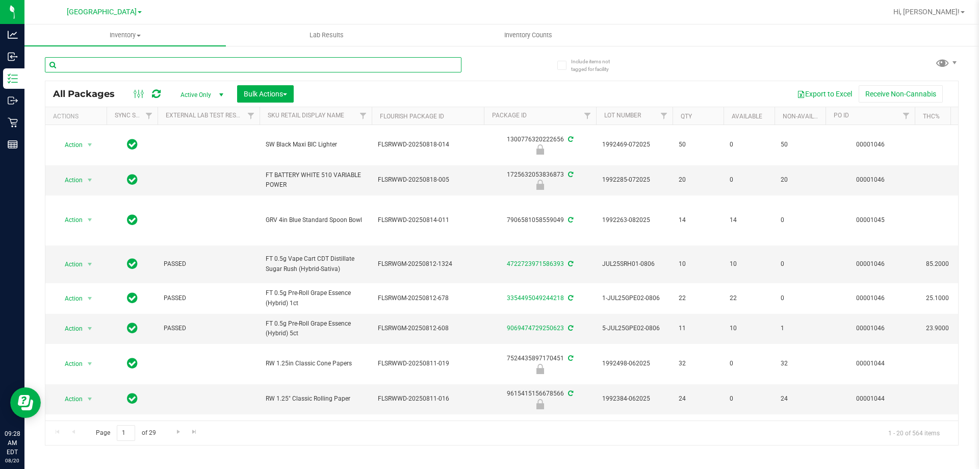
click at [126, 65] on input "text" at bounding box center [253, 64] width 417 height 15
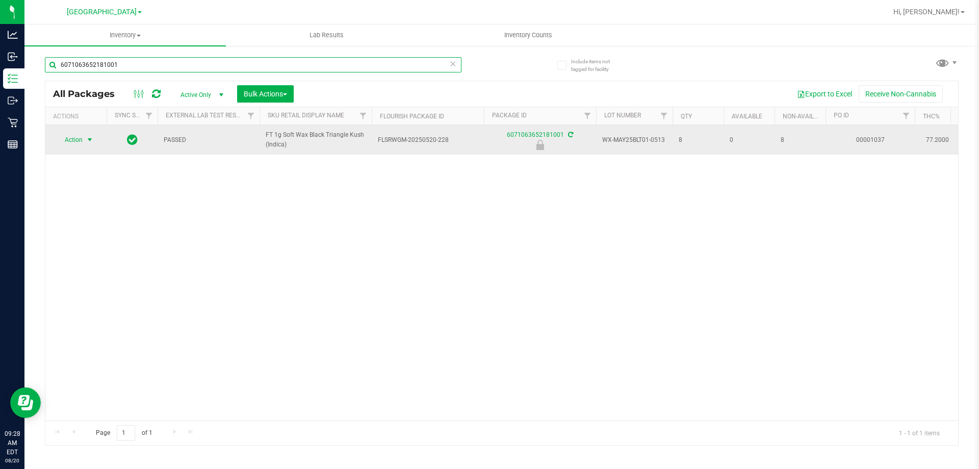
type input "6071063652181001"
click at [90, 137] on span "select" at bounding box center [90, 140] width 8 height 8
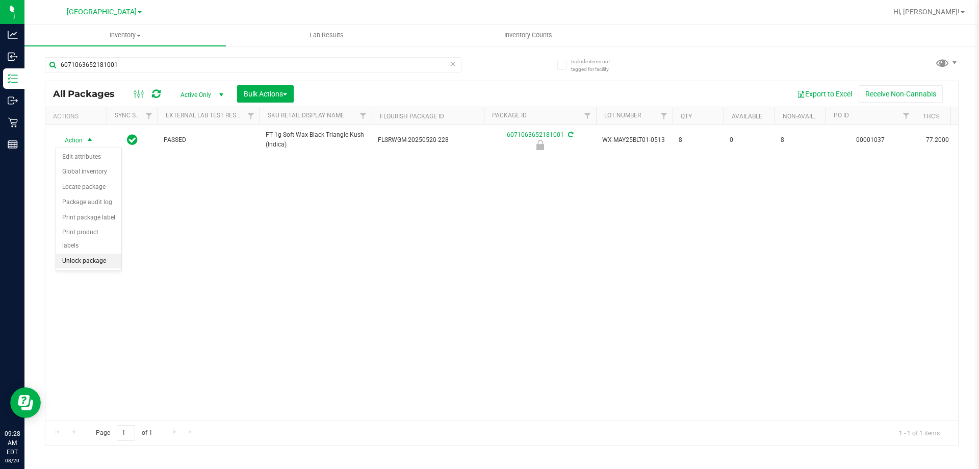
click at [82, 253] on li "Unlock package" at bounding box center [88, 260] width 65 height 15
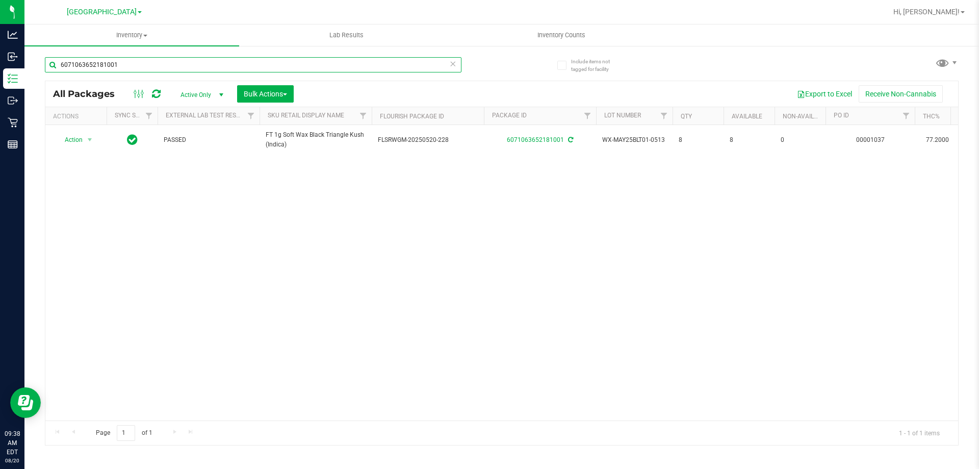
click at [150, 62] on input "6071063652181001" at bounding box center [253, 64] width 417 height 15
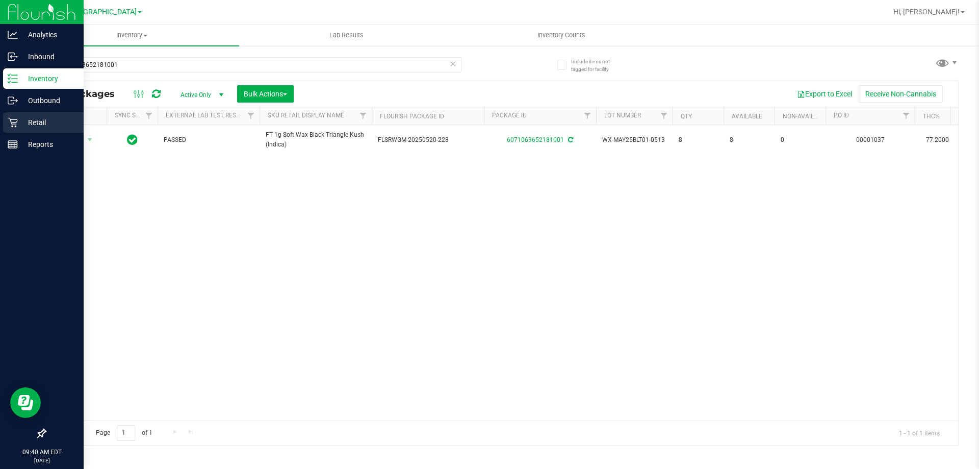
click at [38, 118] on p "Retail" at bounding box center [48, 122] width 61 height 12
